Goal: Task Accomplishment & Management: Use online tool/utility

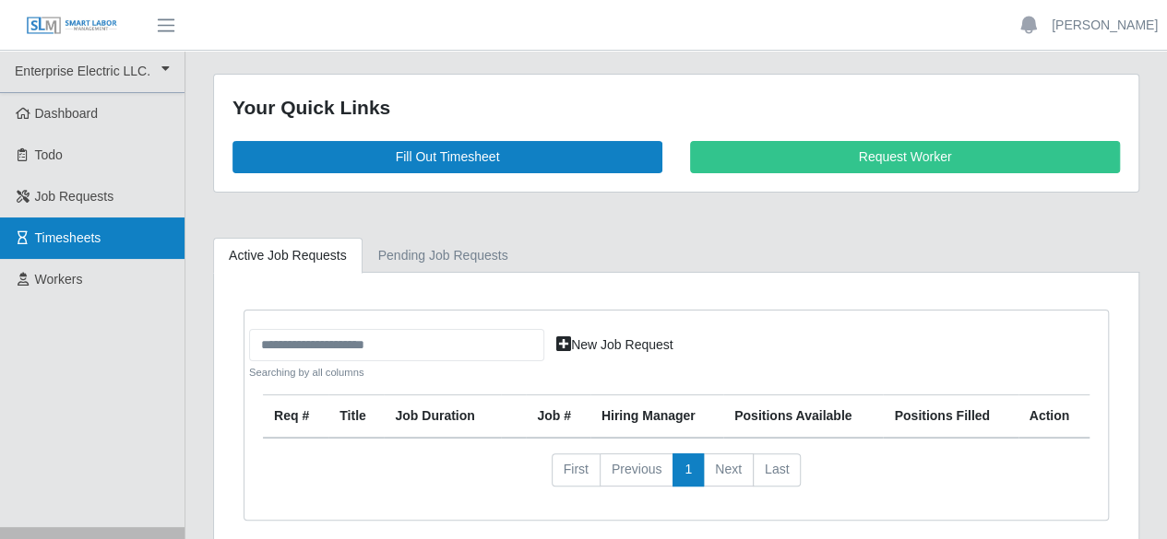
click at [61, 244] on span "Timesheets" at bounding box center [68, 238] width 66 height 15
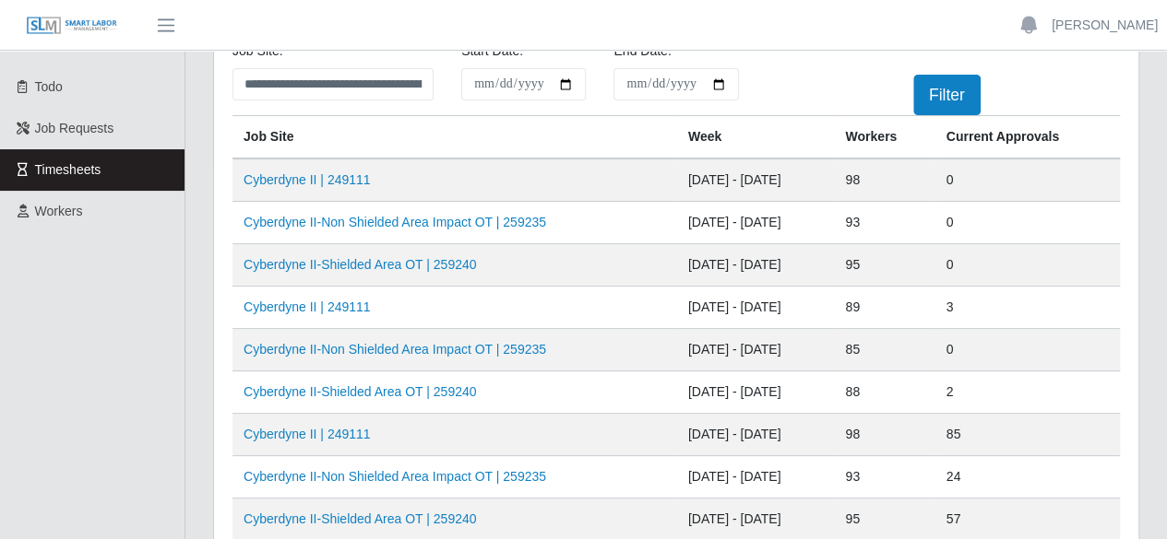
scroll to position [92, 0]
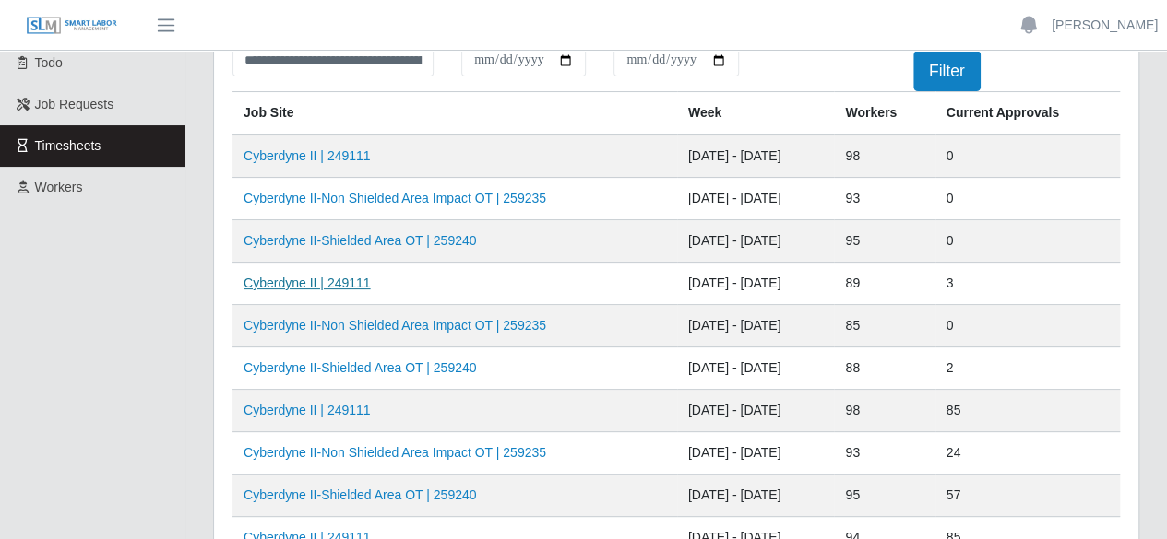
click at [308, 284] on link "Cyberdyne II | 249111" at bounding box center [306, 283] width 127 height 15
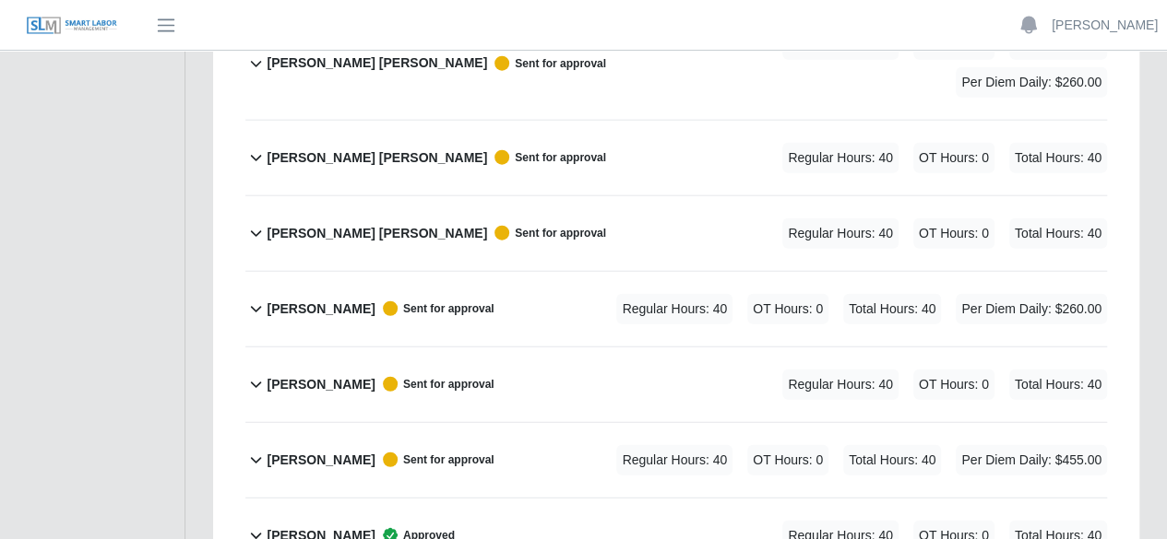
scroll to position [5711, 0]
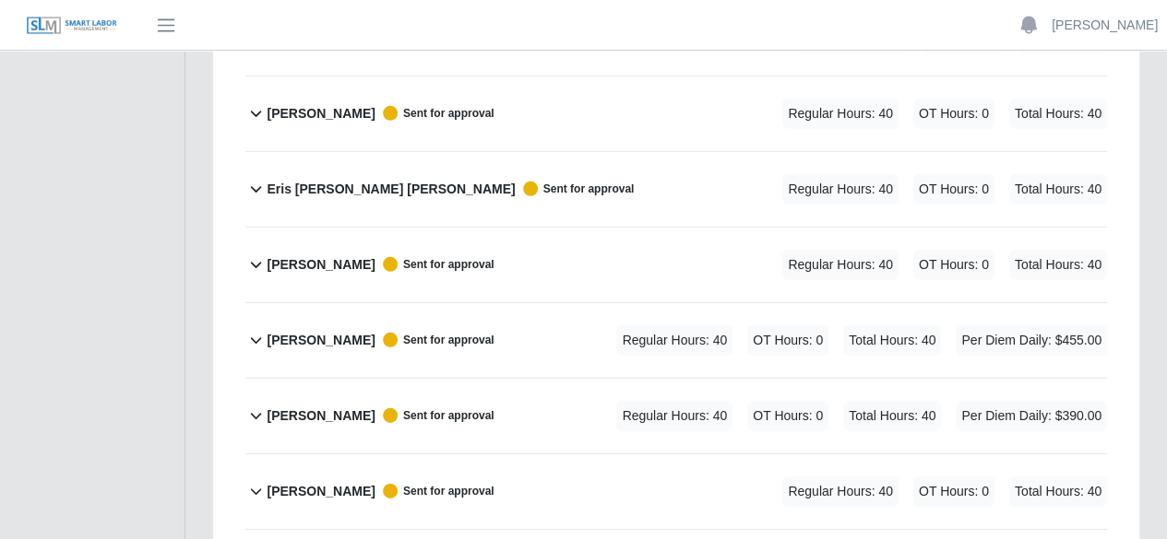
scroll to position [2665, 0]
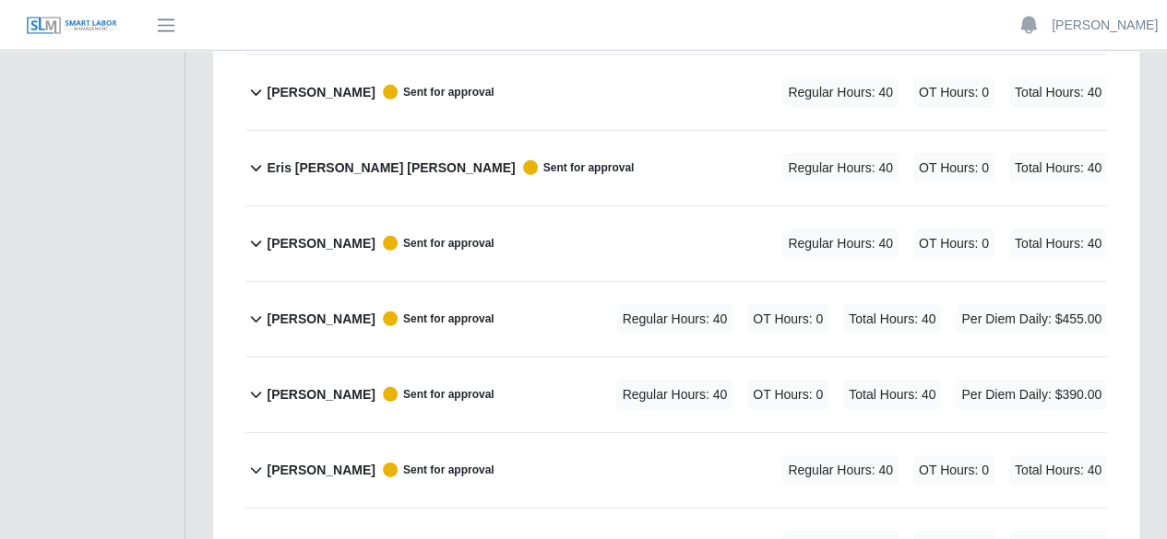
click at [258, 232] on icon at bounding box center [255, 243] width 21 height 22
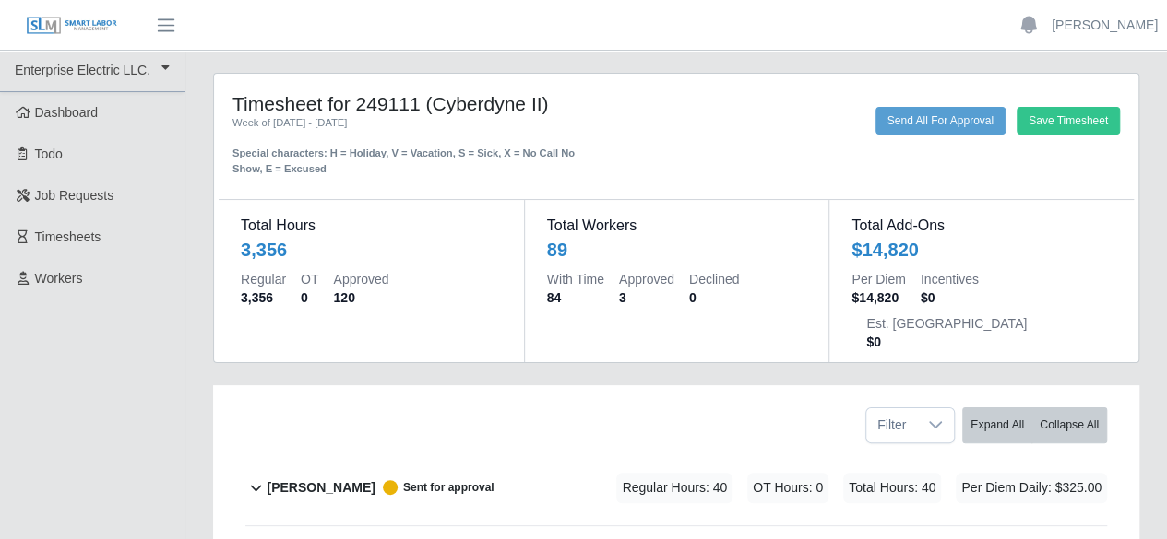
scroll to position [0, 0]
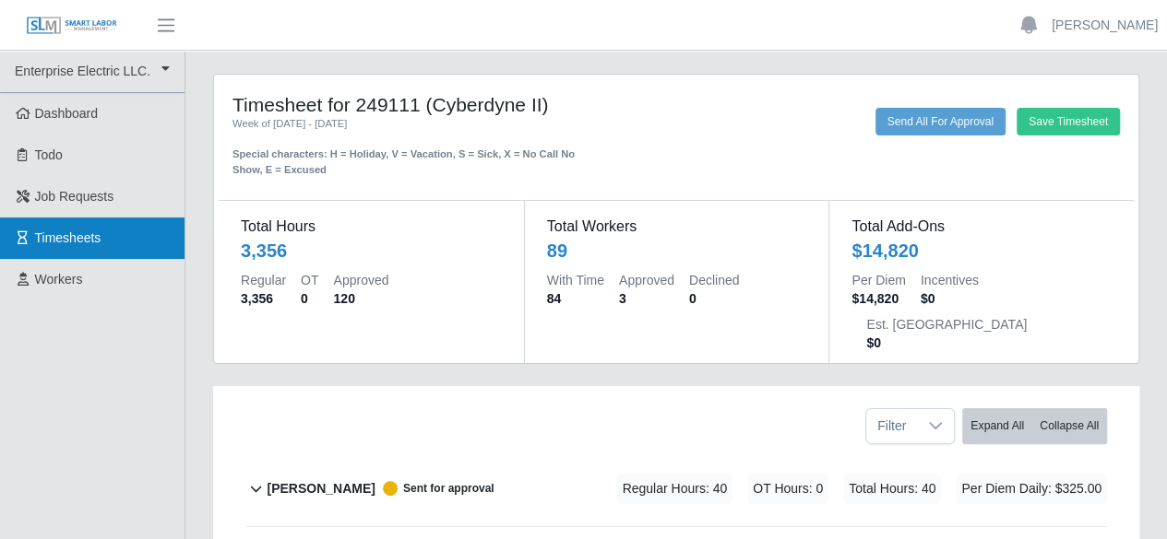
click at [63, 245] on span "Timesheets" at bounding box center [68, 238] width 66 height 15
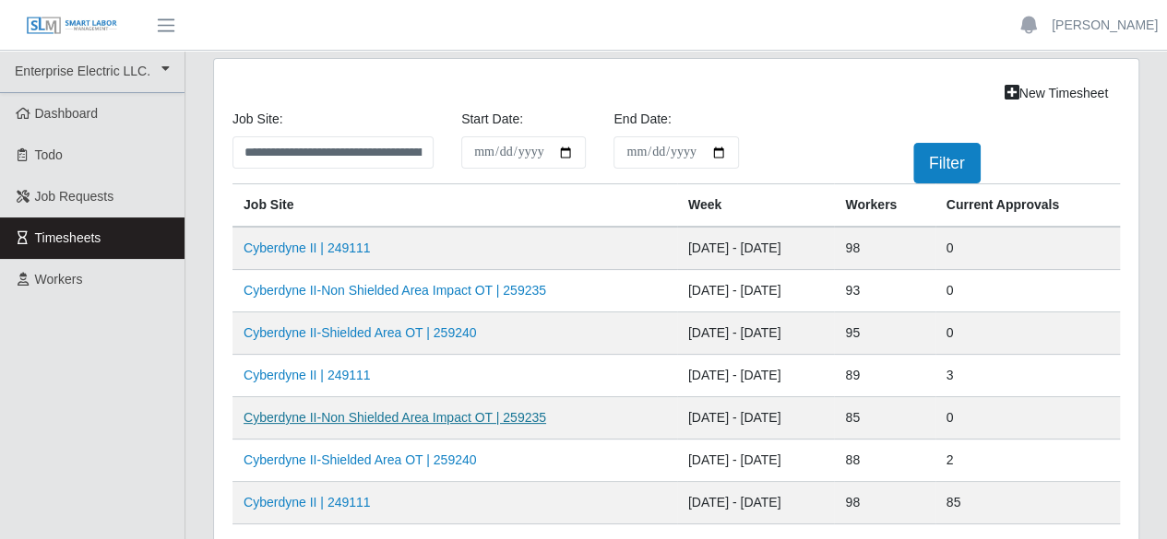
click at [385, 417] on link "Cyberdyne II-Non Shielded Area Impact OT | 259235" at bounding box center [394, 417] width 302 height 15
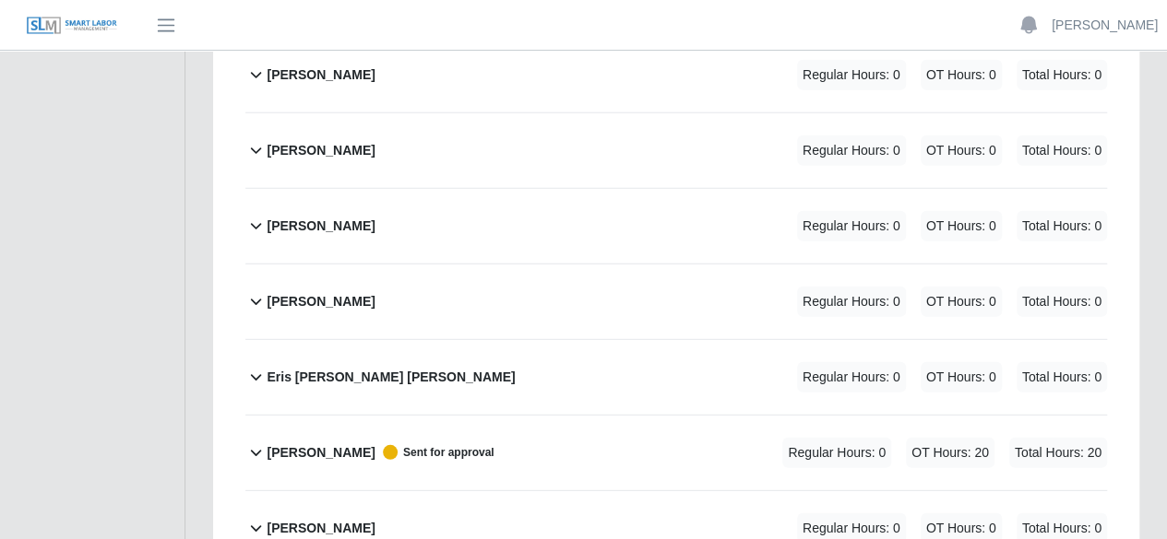
scroll to position [2490, 0]
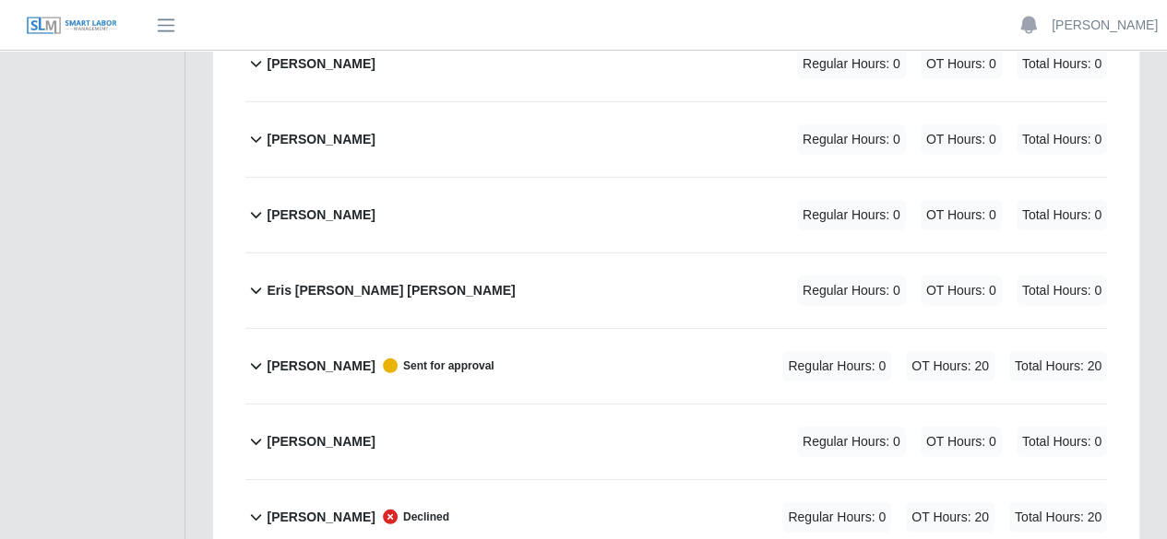
click at [255, 355] on icon at bounding box center [255, 366] width 21 height 22
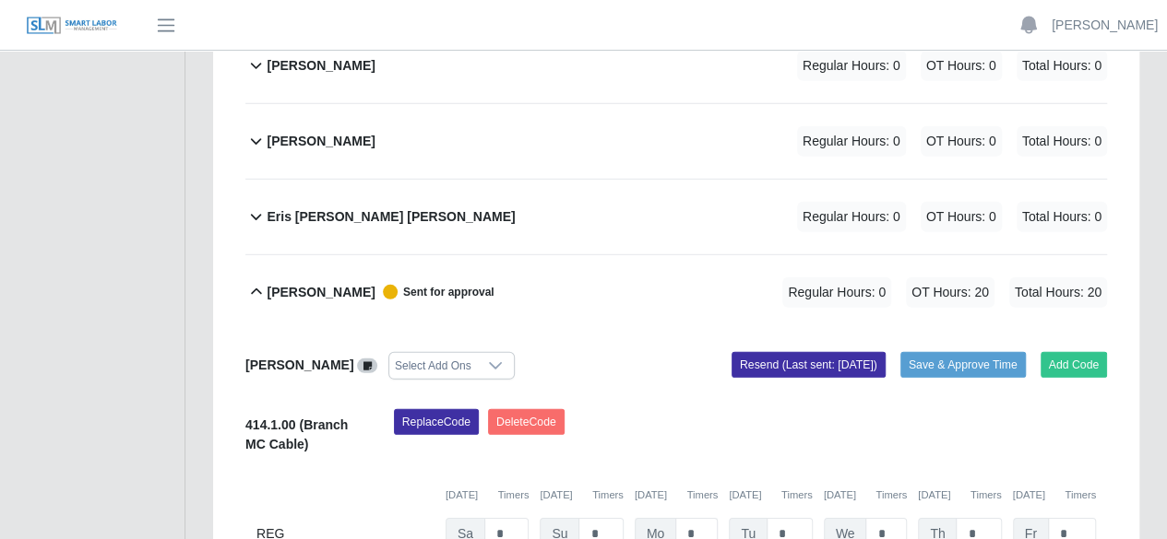
scroll to position [2674, 0]
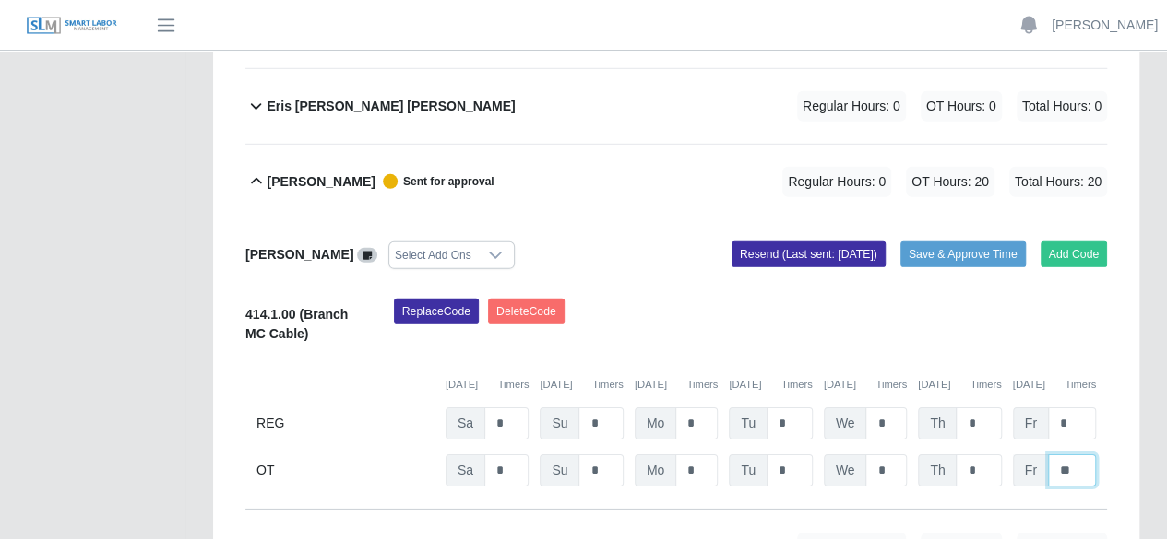
drag, startPoint x: 1080, startPoint y: 421, endPoint x: 1049, endPoint y: 420, distance: 30.5
click at [0, 0] on input "**" at bounding box center [0, 0] width 0 height 0
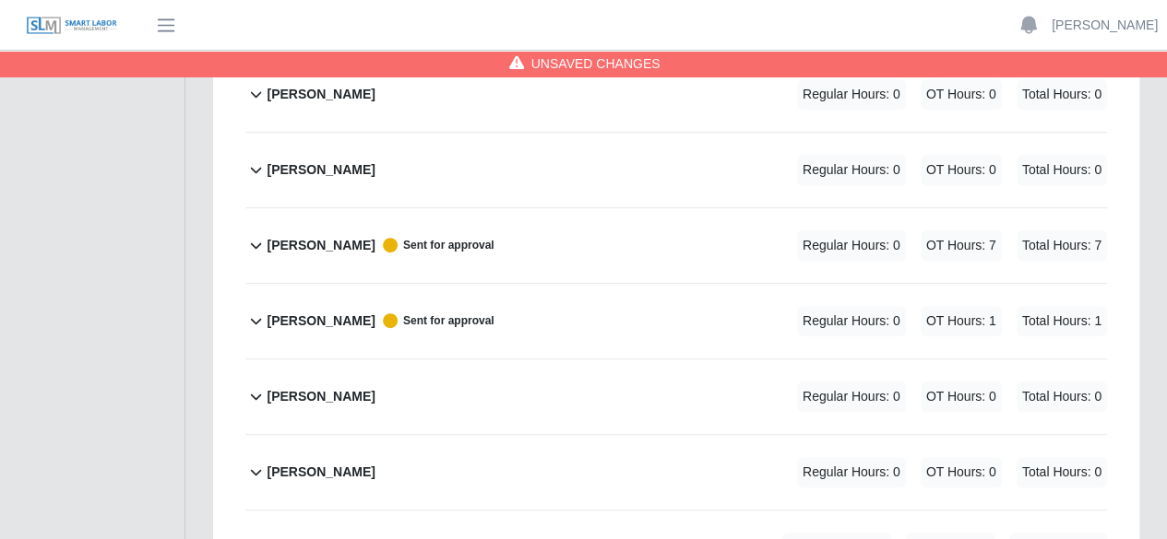
scroll to position [0, 0]
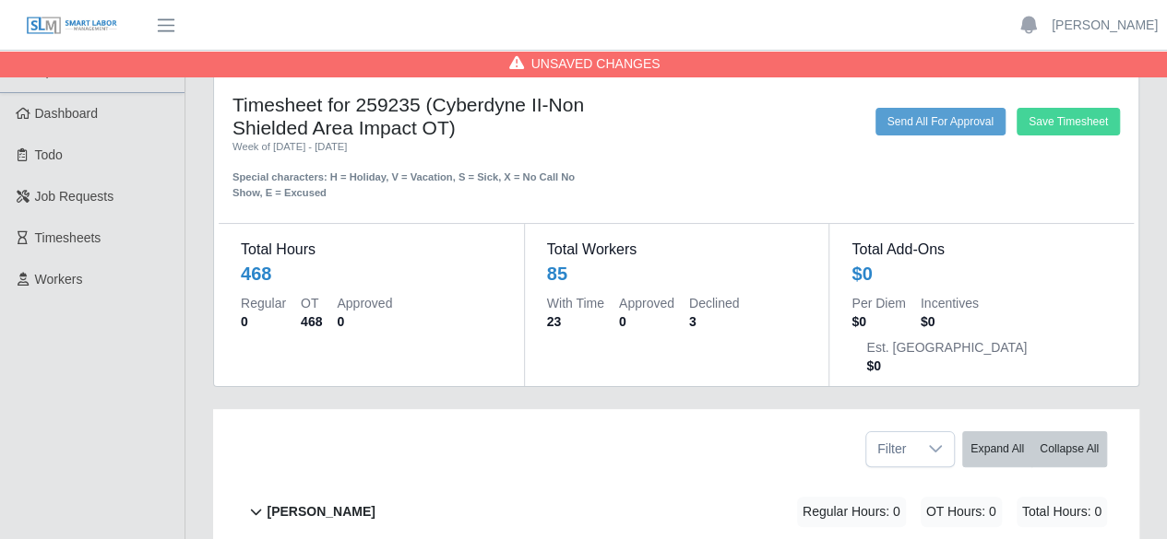
type input "*"
click at [1049, 119] on button "Save Timesheet" at bounding box center [1067, 122] width 103 height 28
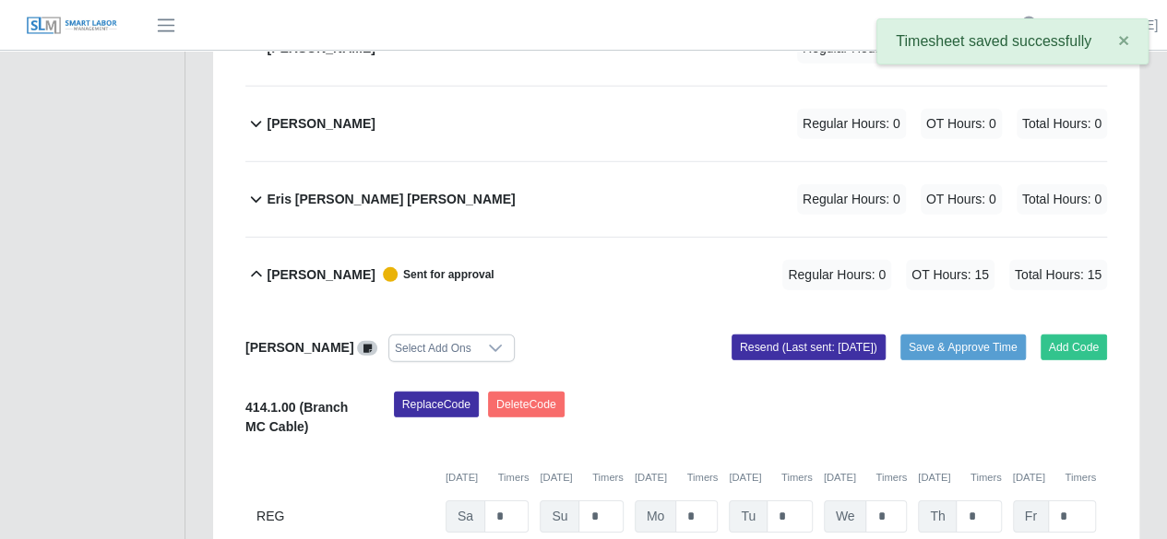
scroll to position [2582, 0]
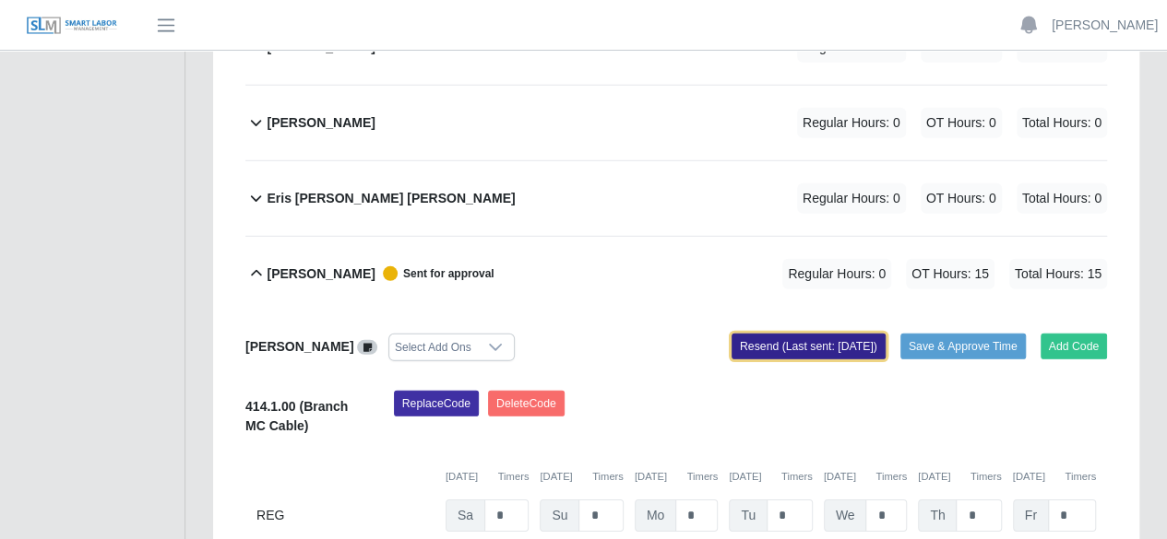
click at [795, 334] on button "Resend (Last sent: [DATE])" at bounding box center [808, 347] width 154 height 26
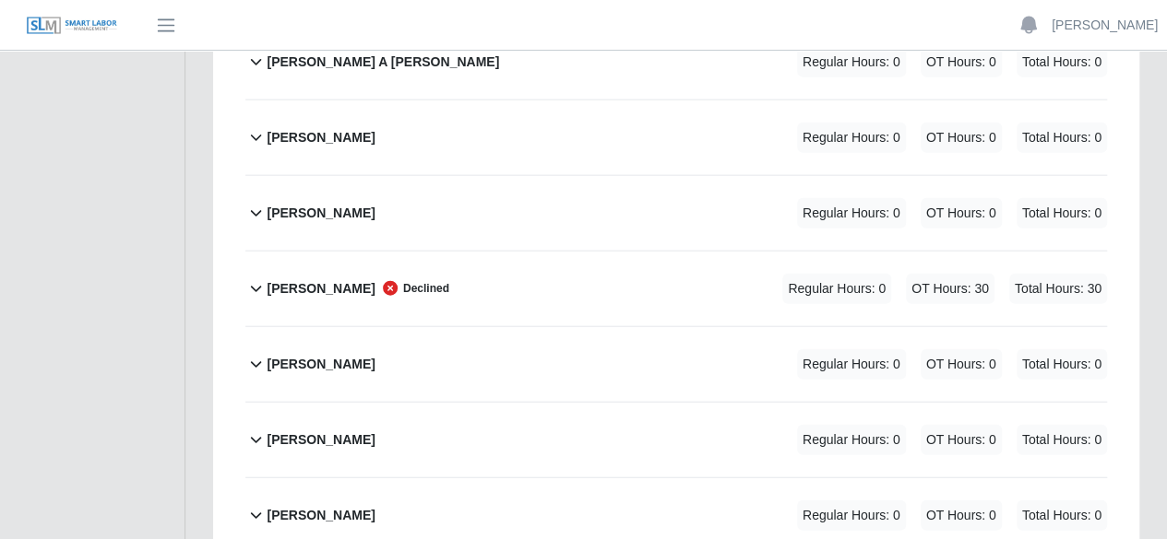
scroll to position [2029, 0]
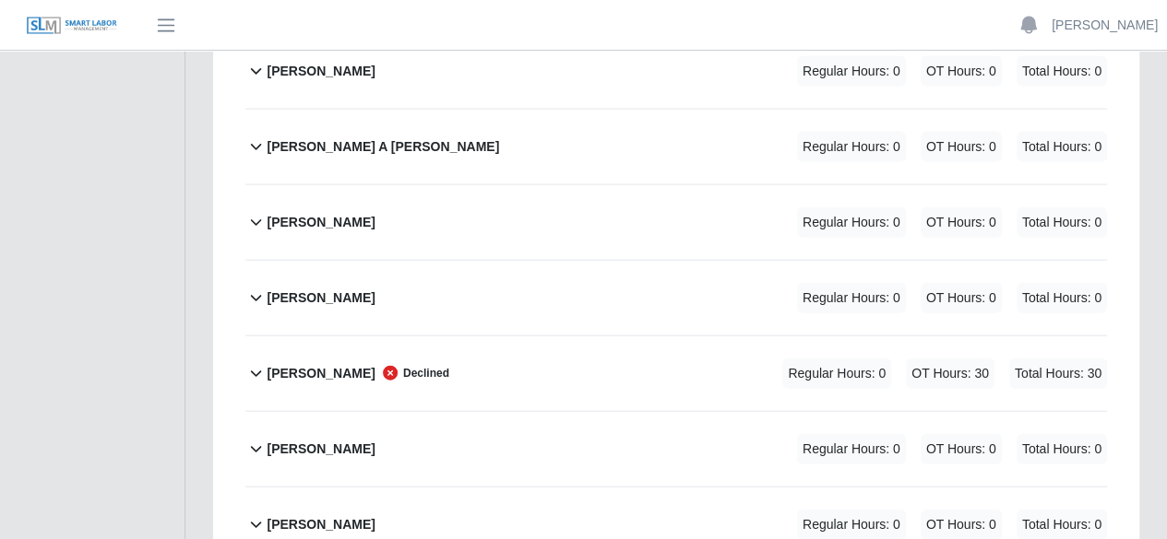
click at [253, 362] on icon at bounding box center [255, 373] width 21 height 22
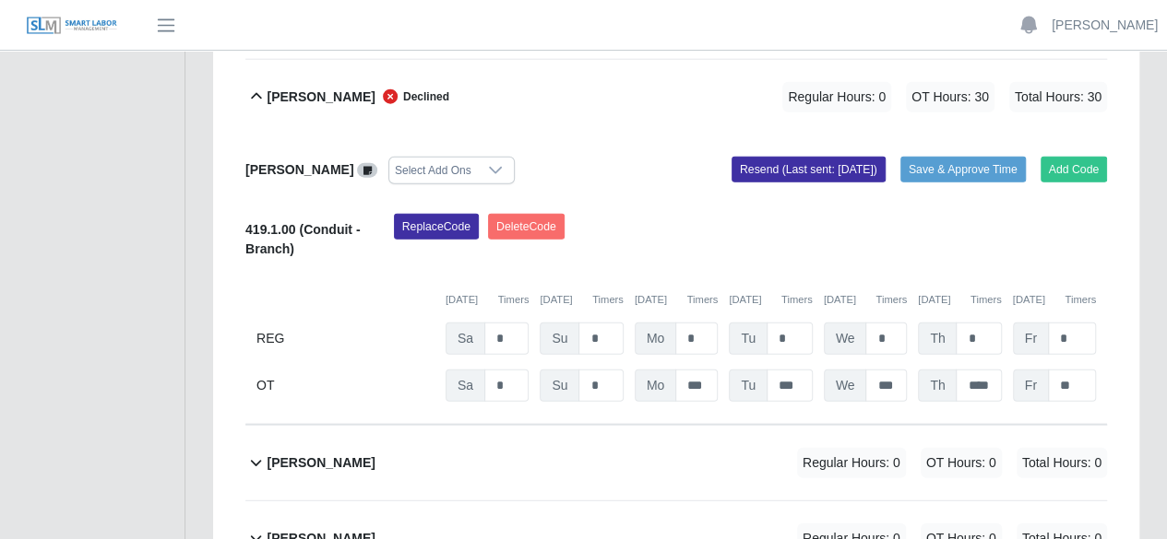
scroll to position [2121, 0]
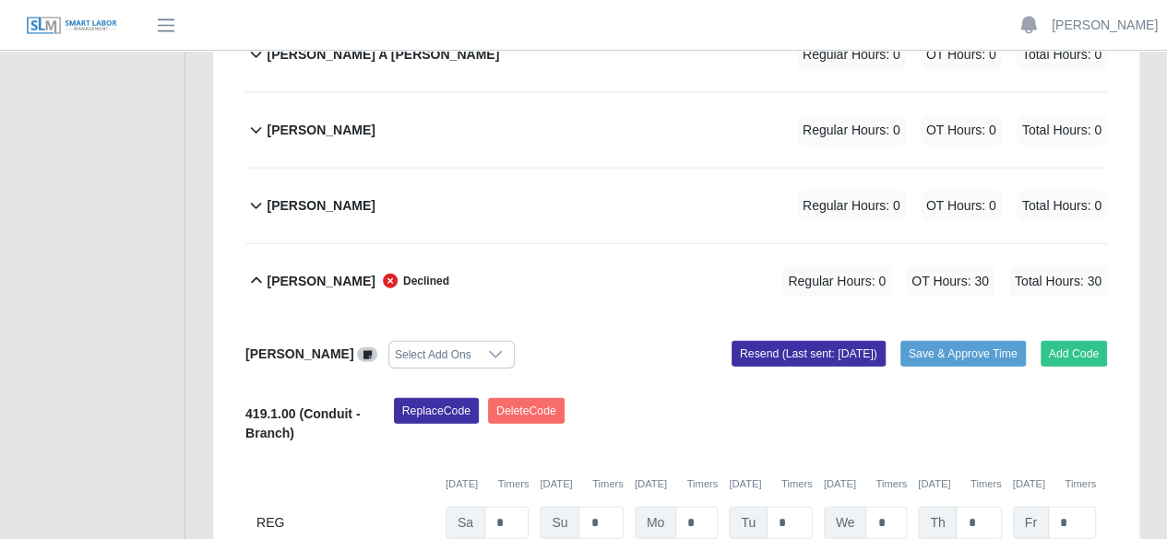
click at [256, 278] on icon at bounding box center [256, 281] width 11 height 6
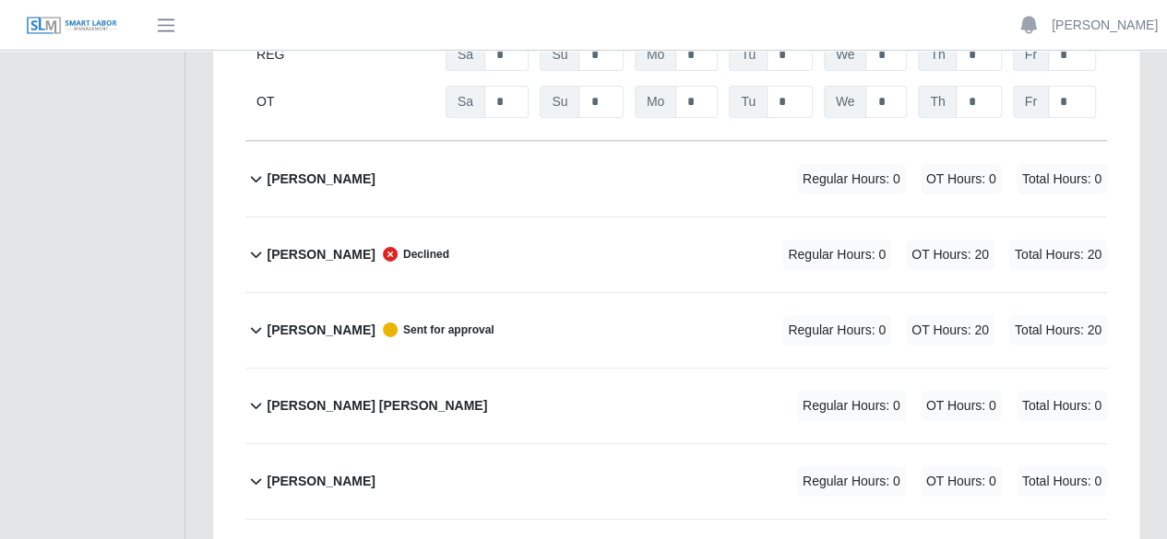
scroll to position [3136, 0]
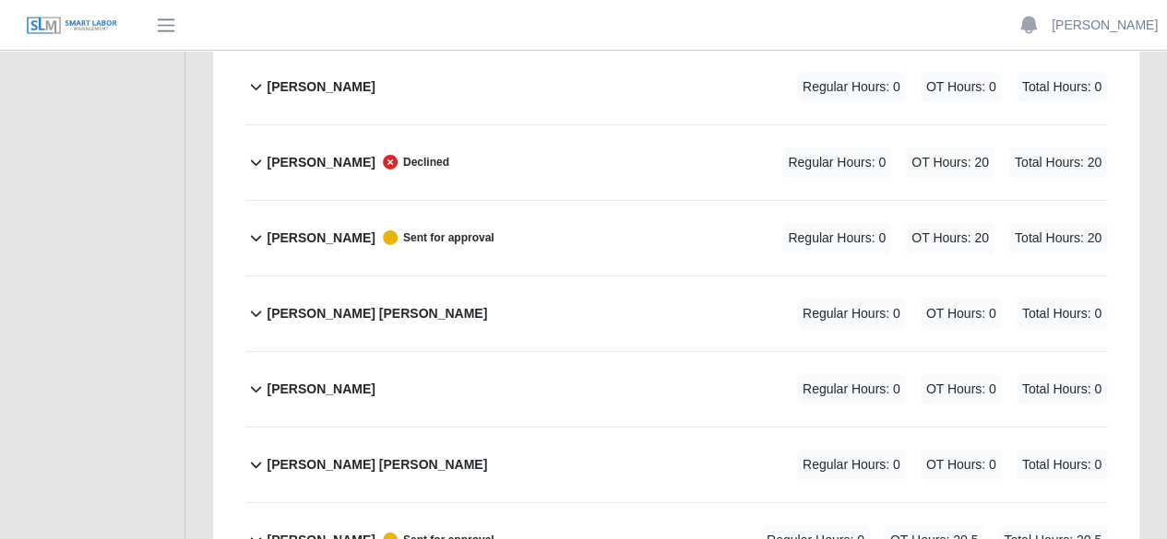
click at [256, 151] on icon at bounding box center [255, 162] width 21 height 22
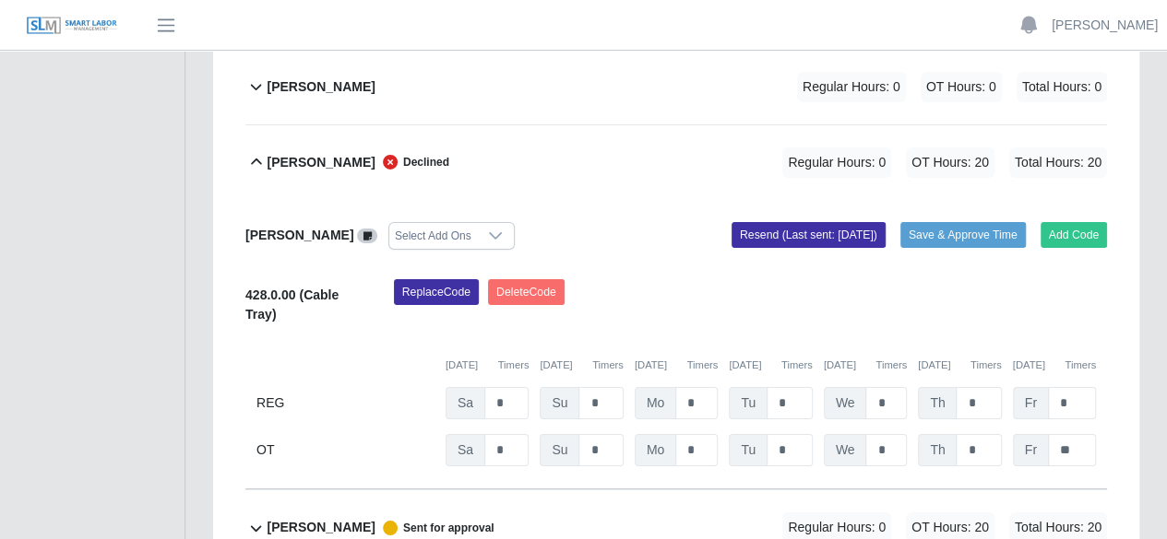
click at [256, 151] on icon at bounding box center [255, 162] width 21 height 22
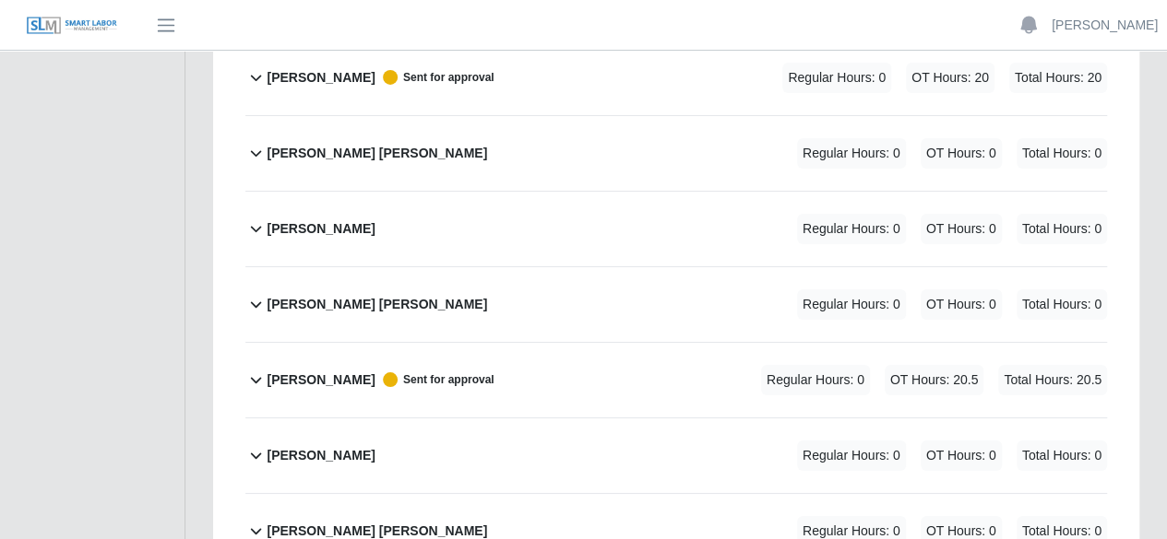
scroll to position [3320, 0]
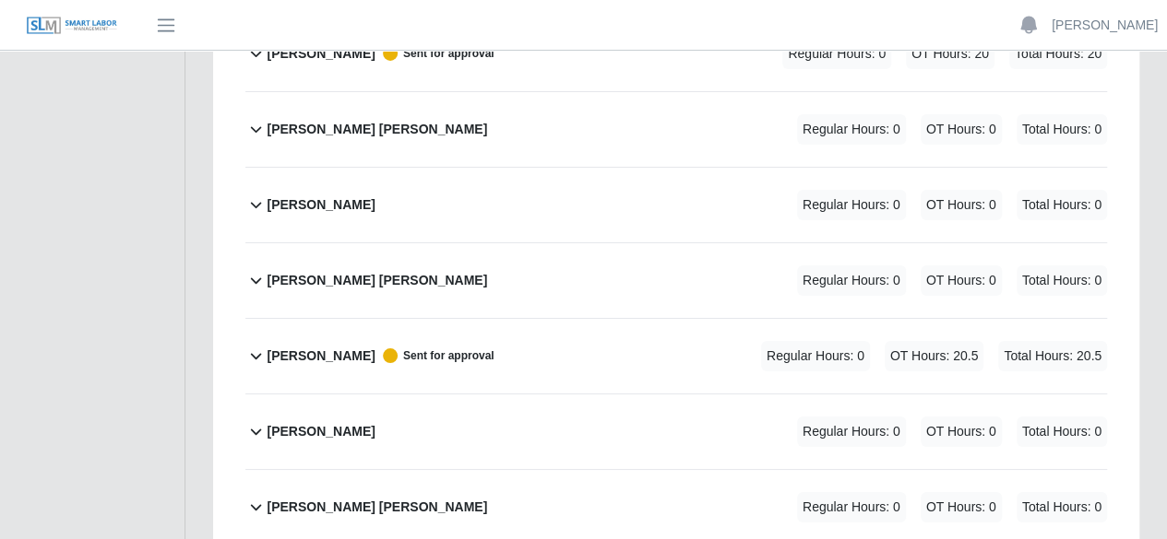
click at [314, 347] on b "[PERSON_NAME]" at bounding box center [321, 356] width 108 height 19
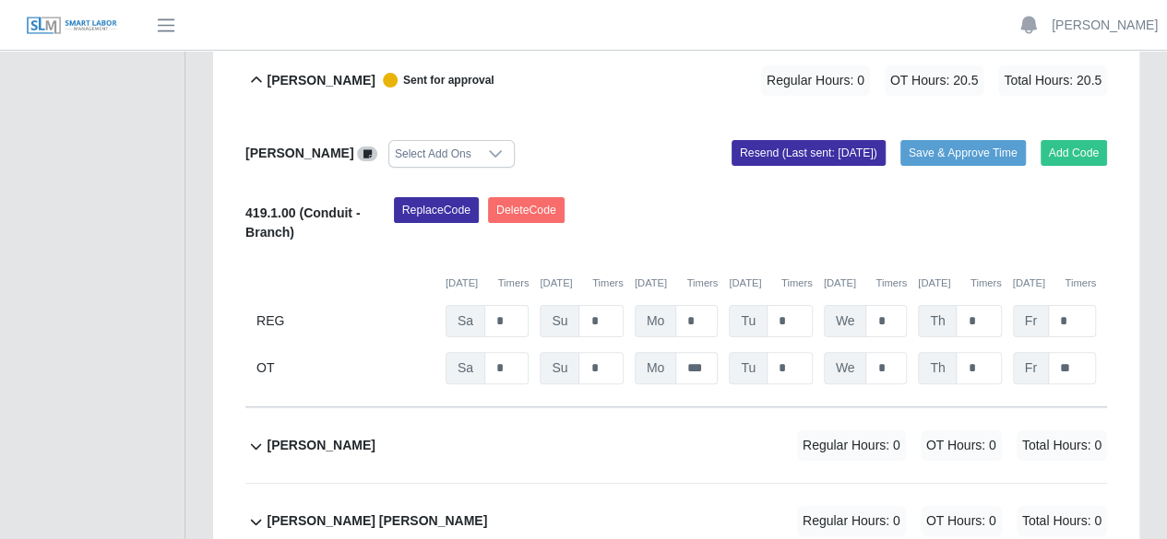
scroll to position [3597, 0]
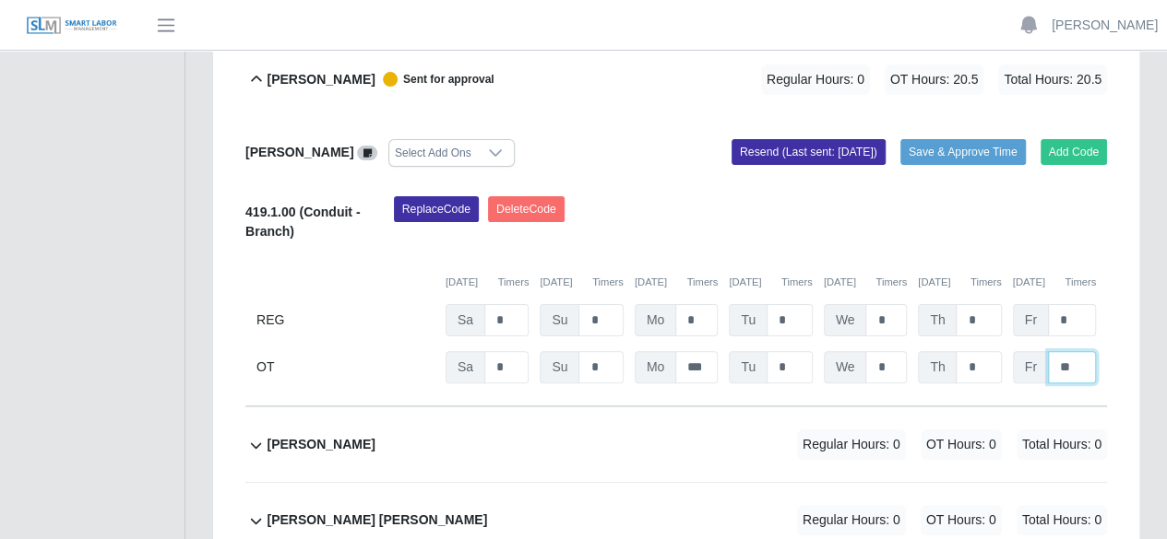
drag, startPoint x: 1081, startPoint y: 308, endPoint x: 1008, endPoint y: 316, distance: 73.3
click at [1008, 351] on div "OT Sa * Su * Mo *** Tu * We * Th * Fr **" at bounding box center [675, 367] width 861 height 32
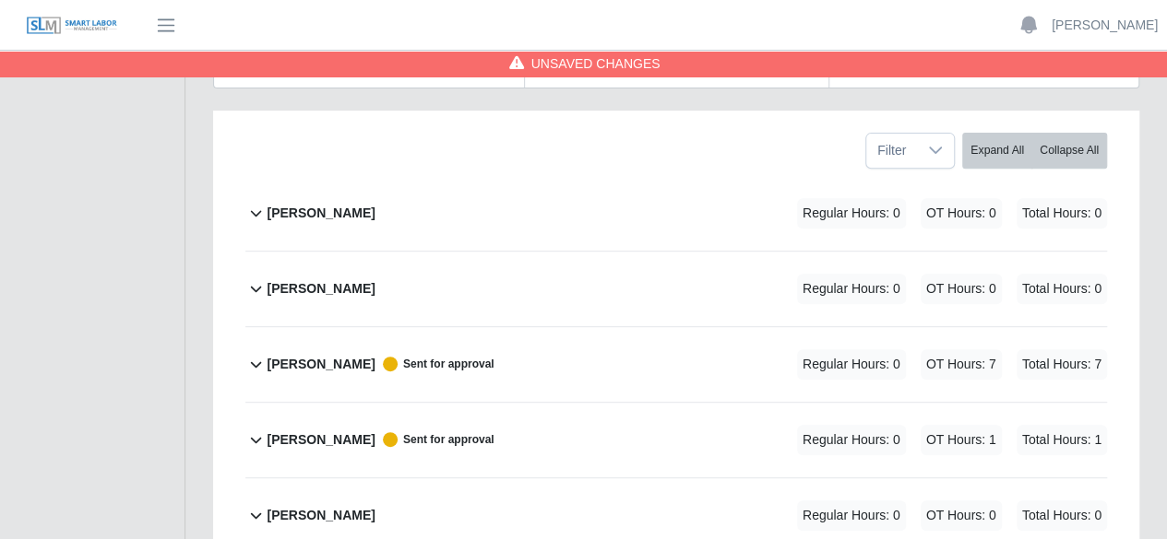
scroll to position [0, 0]
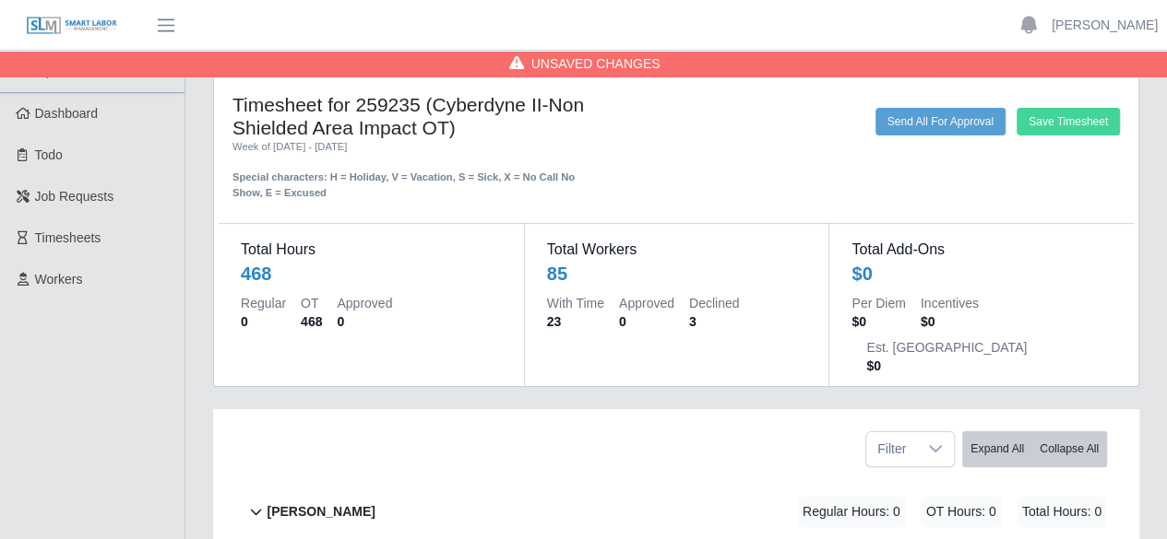
type input "*"
click at [1055, 126] on button "Save Timesheet" at bounding box center [1067, 122] width 103 height 28
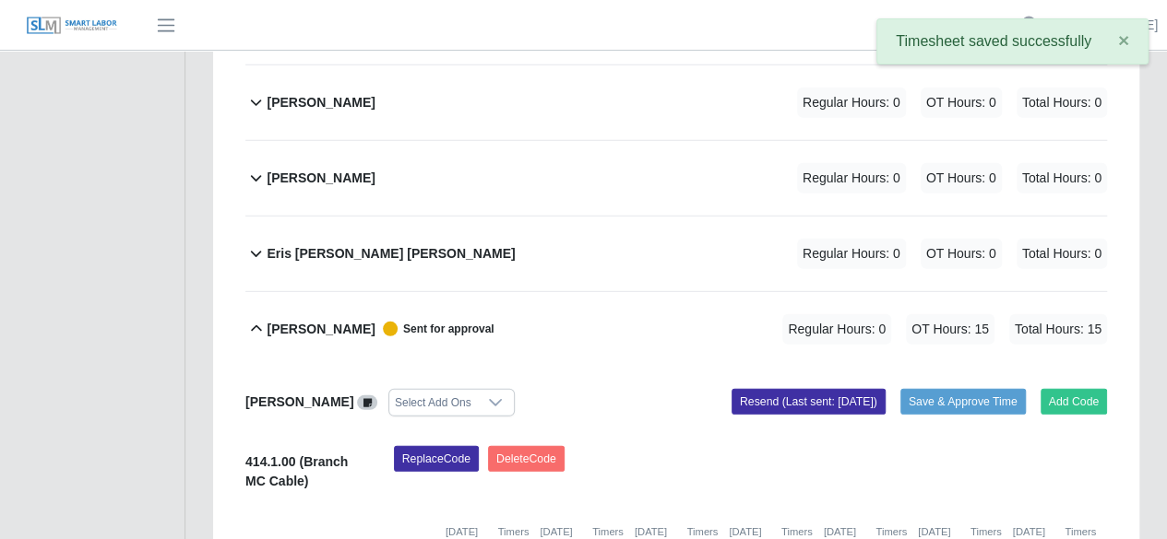
scroll to position [2582, 0]
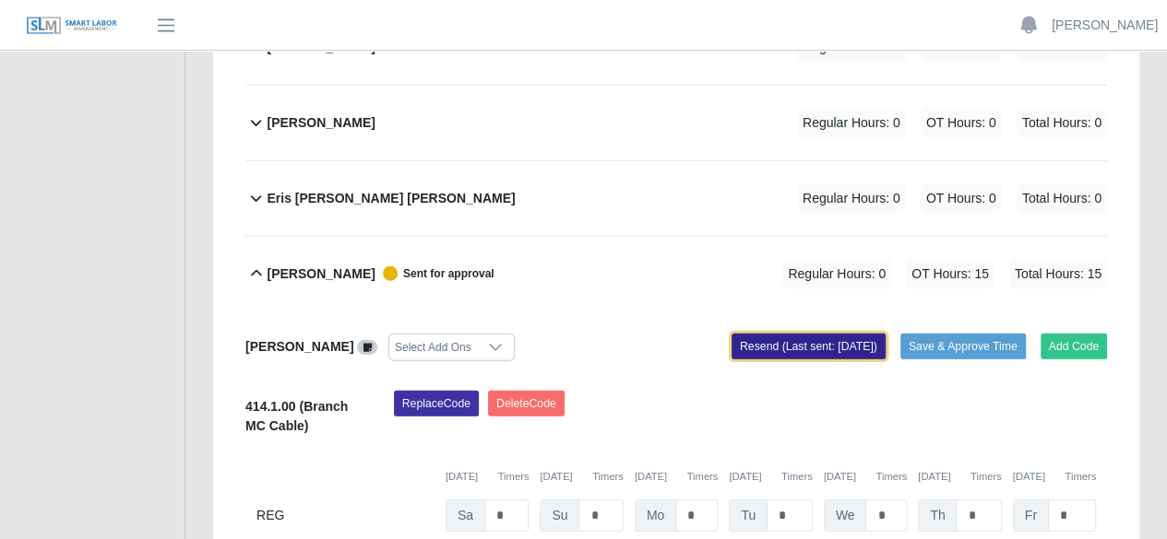
click at [816, 334] on button "Resend (Last sent: [DATE])" at bounding box center [808, 347] width 154 height 26
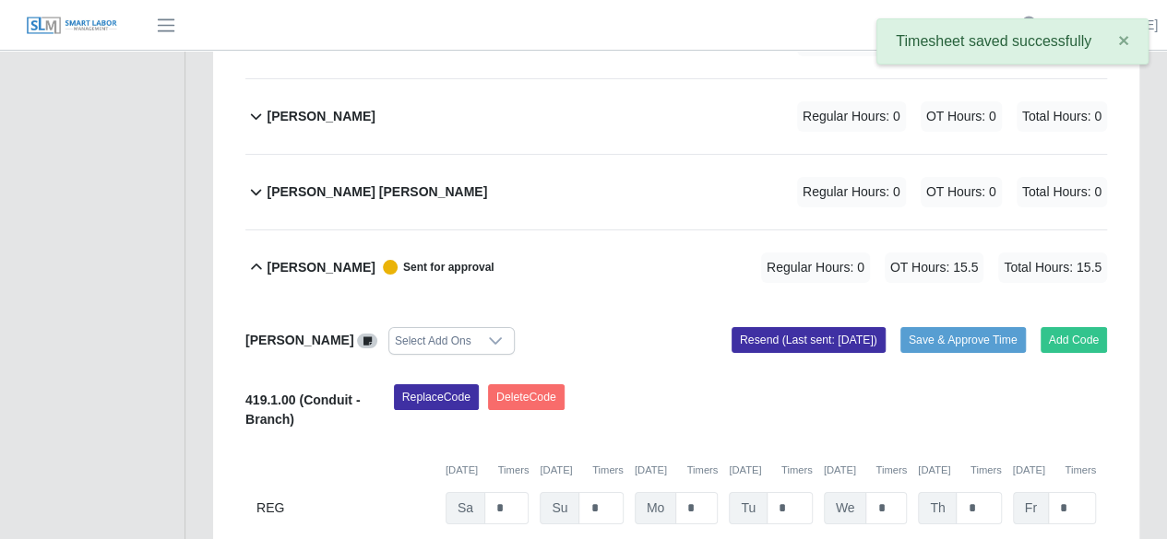
scroll to position [3504, 0]
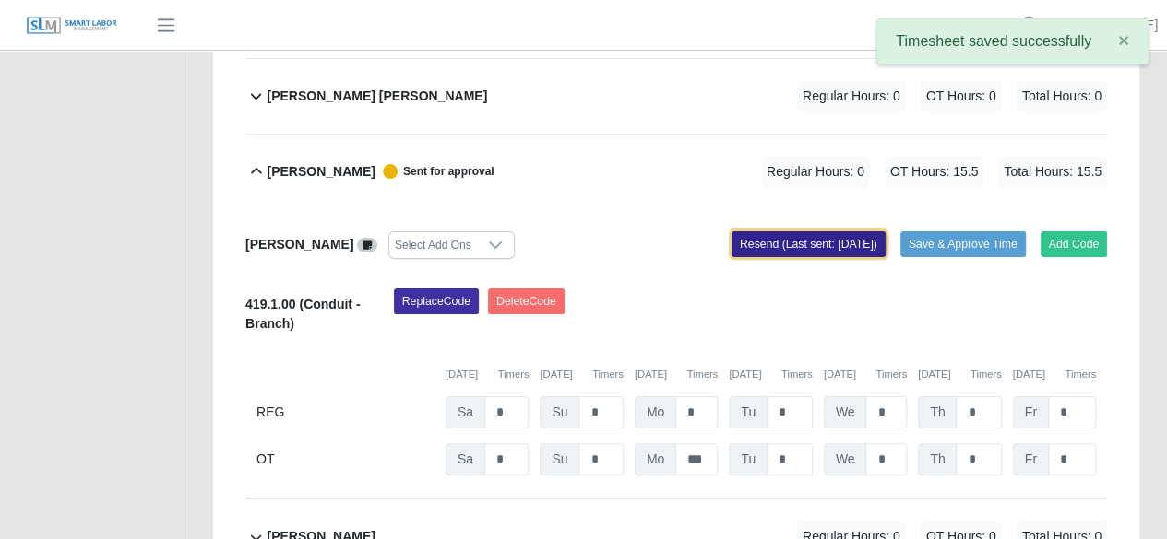
click at [799, 231] on button "Resend (Last sent: [DATE])" at bounding box center [808, 244] width 154 height 26
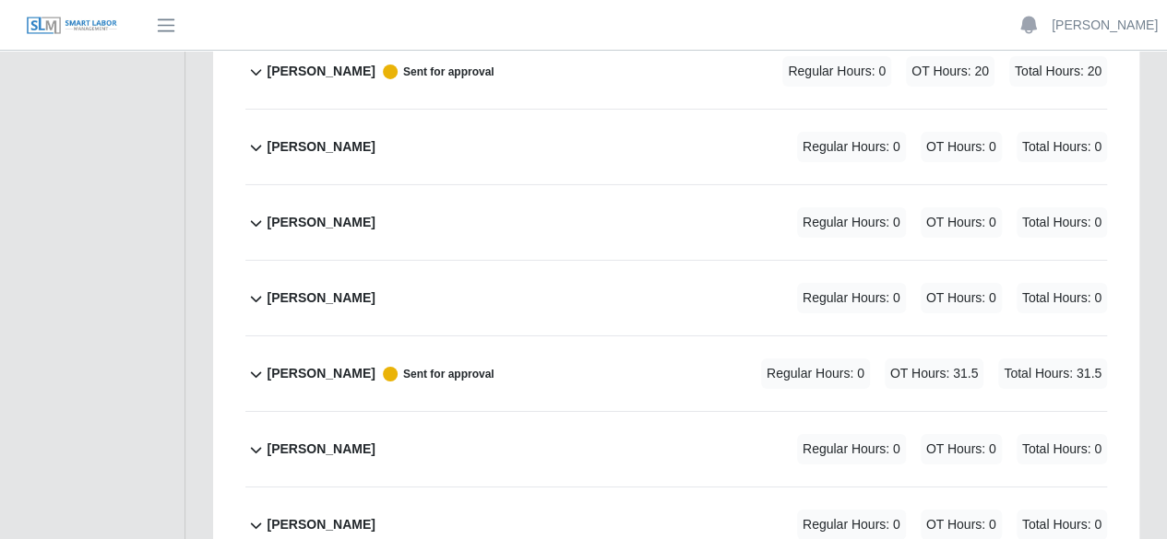
scroll to position [6548, 0]
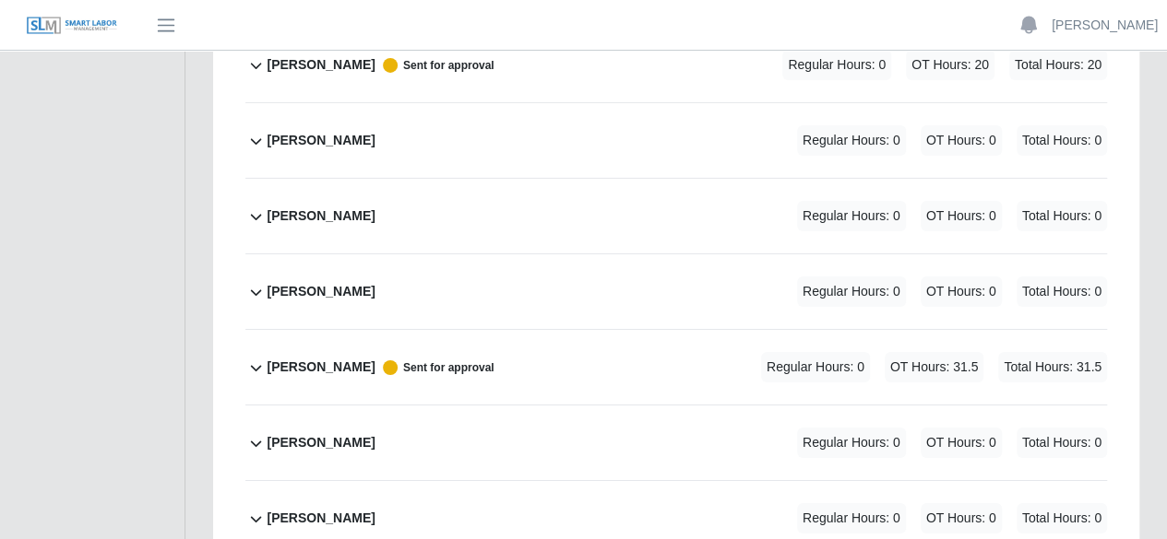
click at [263, 357] on icon at bounding box center [255, 368] width 21 height 22
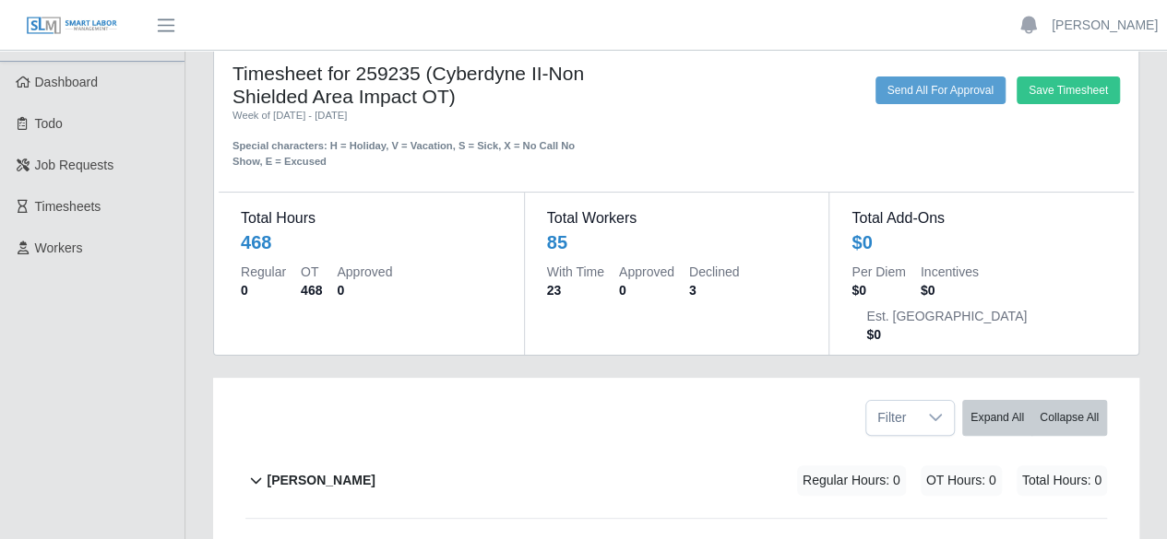
scroll to position [0, 0]
